Goal: Transaction & Acquisition: Purchase product/service

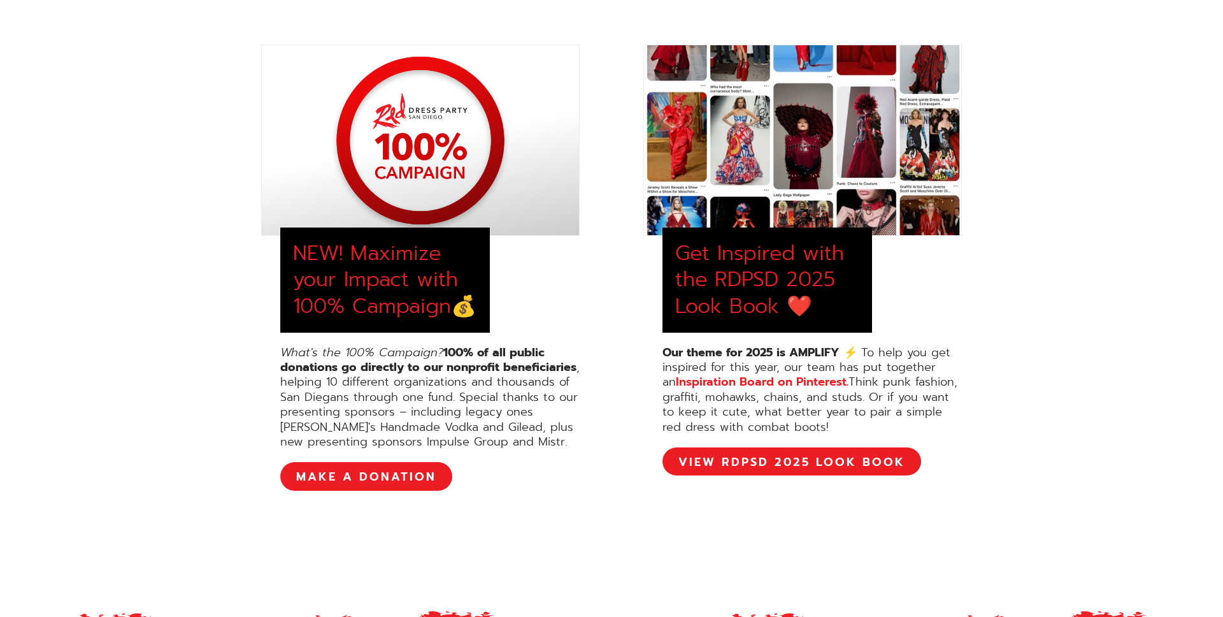
scroll to position [485, 0]
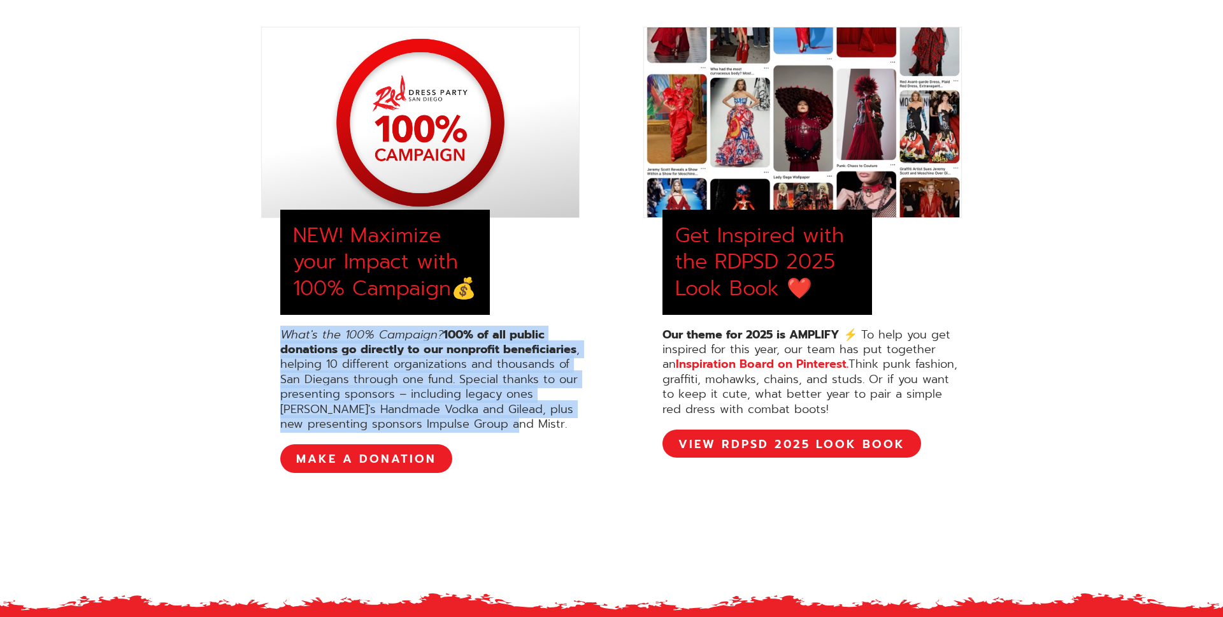
drag, startPoint x: 482, startPoint y: 422, endPoint x: 236, endPoint y: 348, distance: 257.0
click at [230, 337] on div "NEW! Maximize your Impact with 100% Campaign💰 What's the 100% Campaign? 100% of…" at bounding box center [612, 250] width 790 height 446
copy div "What's the 100% Campaign? 100% of all public donations go directly to our nonpr…"
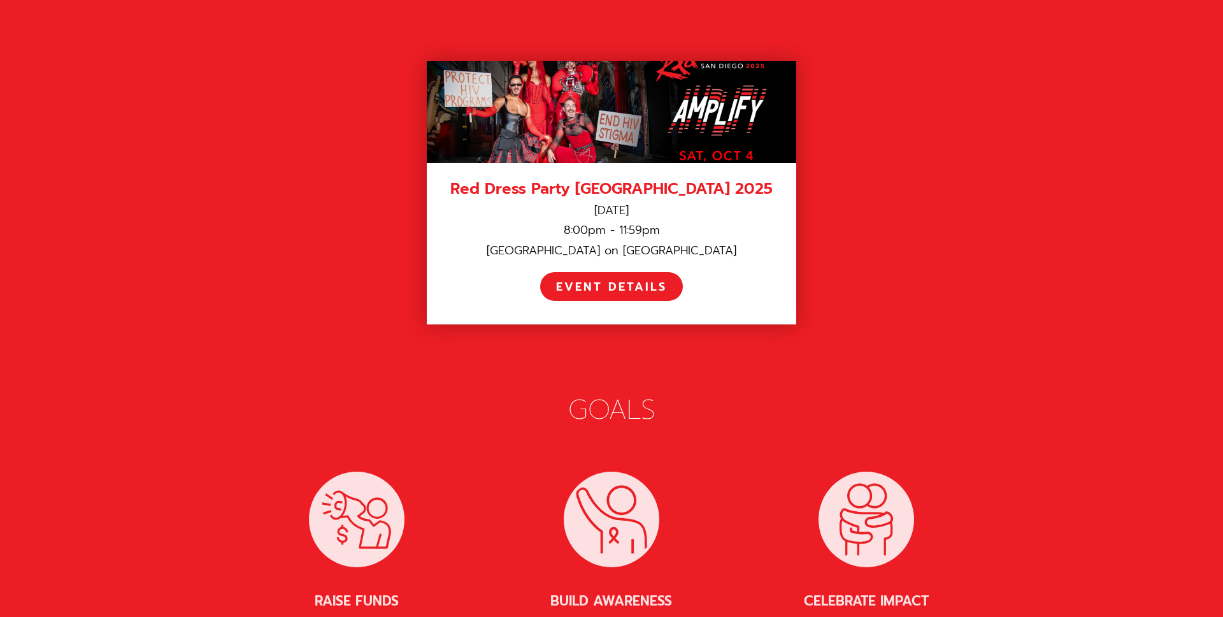
scroll to position [1740, 0]
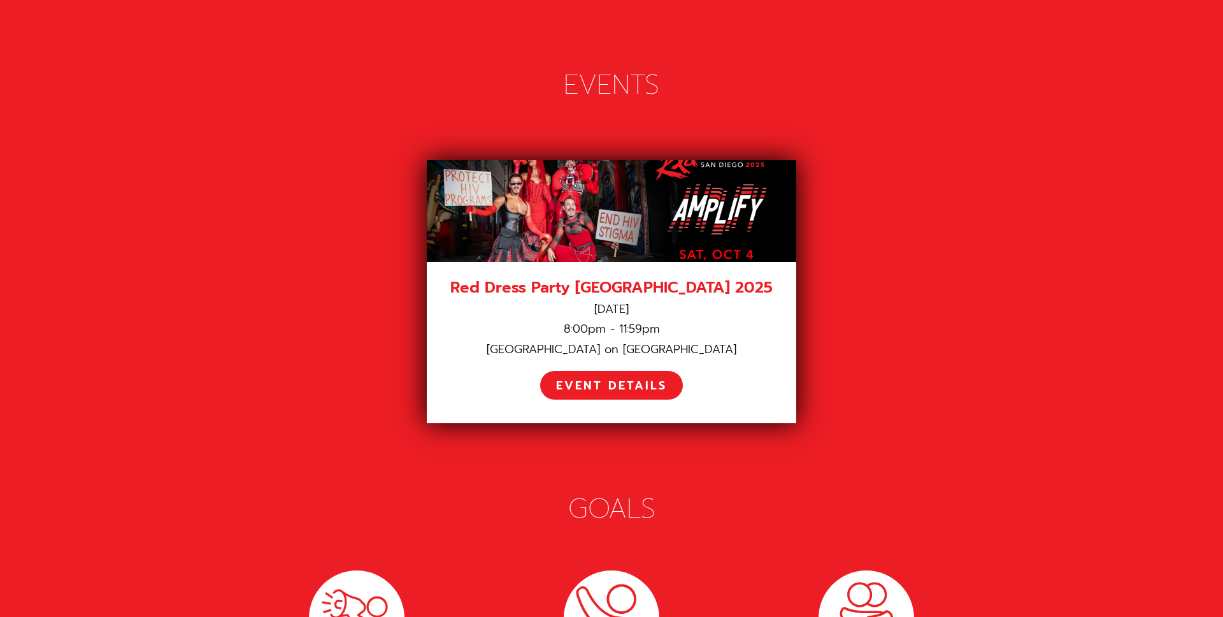
click at [621, 278] on div "Red Dress Party [GEOGRAPHIC_DATA] 2025" at bounding box center [612, 288] width 338 height 20
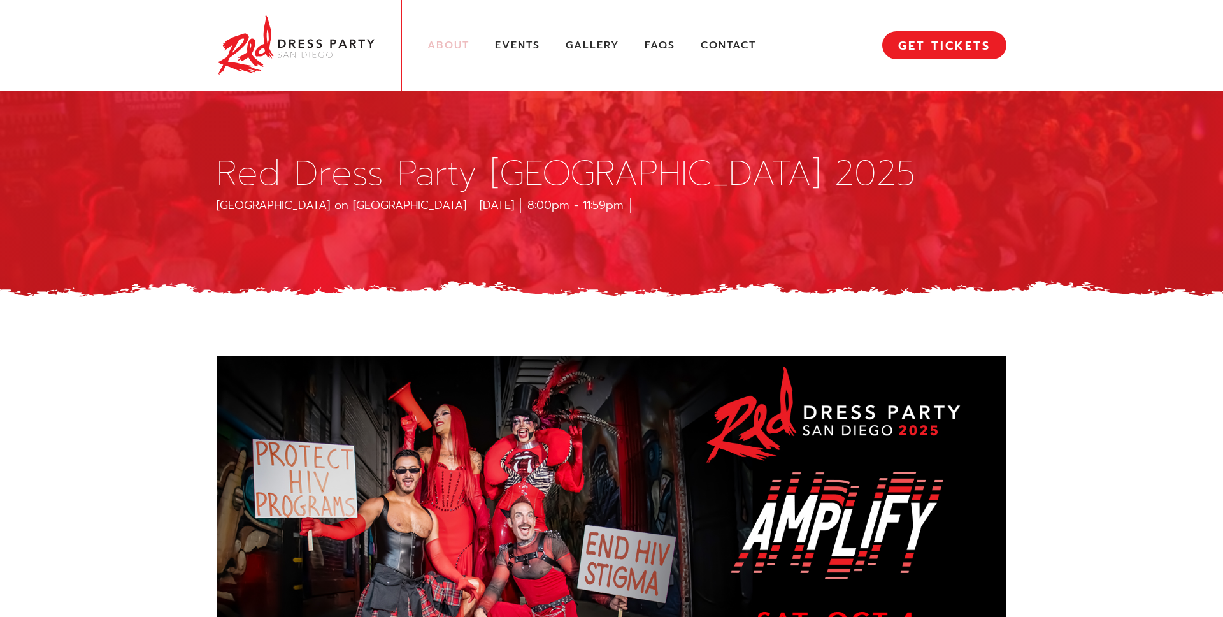
click at [456, 48] on link "About" at bounding box center [449, 45] width 42 height 13
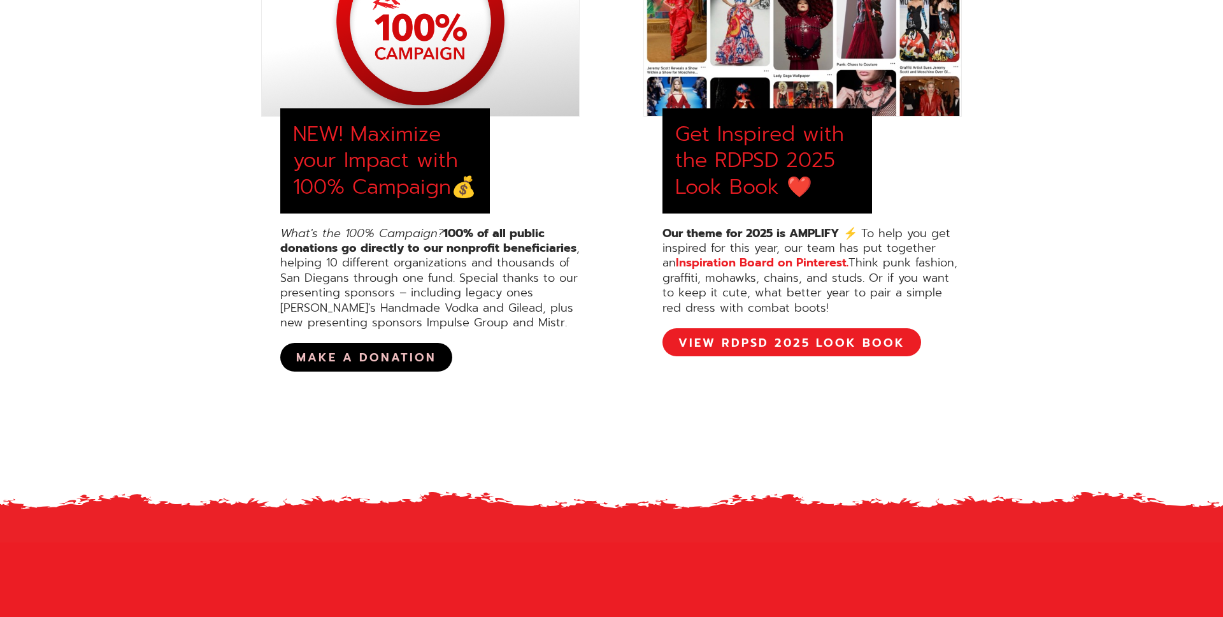
scroll to position [595, 0]
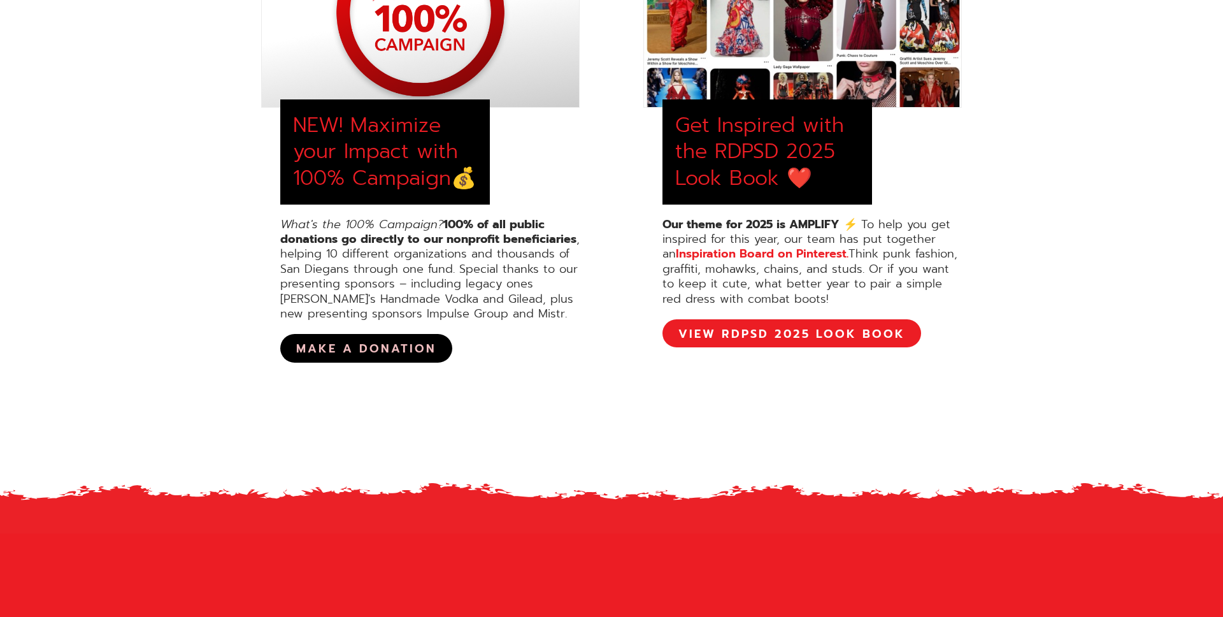
click at [385, 348] on link "MAKE A DONATION" at bounding box center [366, 348] width 172 height 28
